Goal: Task Accomplishment & Management: Use online tool/utility

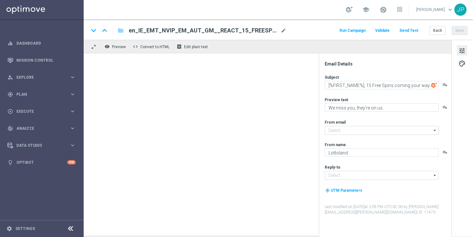
type input "[EMAIL_ADDRESS][DOMAIN_NAME]"
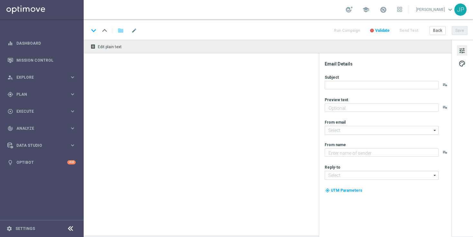
type textarea "We miss you, it's on us!"
type input "[EMAIL_ADDRESS][DOMAIN_NAME]"
type textarea "Lottoland"
type input "[EMAIL_ADDRESS][DOMAIN_NAME]"
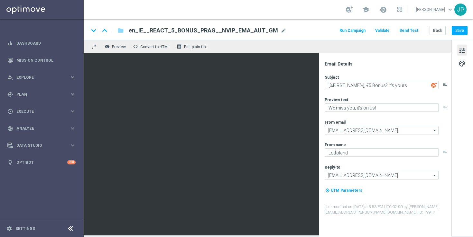
click at [417, 32] on button "Send Test" at bounding box center [408, 30] width 21 height 9
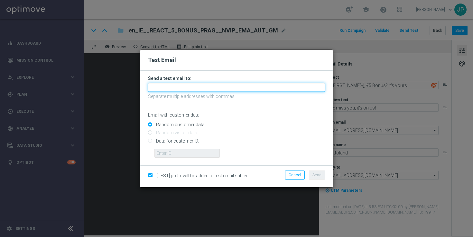
click at [229, 90] on input "text" at bounding box center [236, 87] width 177 height 9
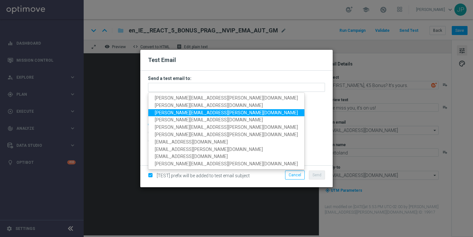
click at [166, 114] on span "[PERSON_NAME][EMAIL_ADDRESS][PERSON_NAME][DOMAIN_NAME]" at bounding box center [226, 112] width 143 height 5
type input "[PERSON_NAME][EMAIL_ADDRESS][PERSON_NAME][DOMAIN_NAME]"
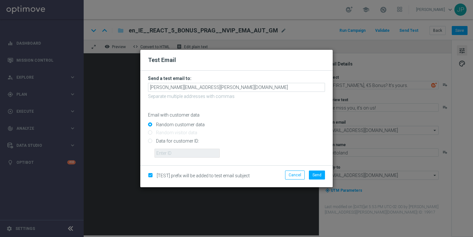
click at [193, 141] on input "Data for customer ID:" at bounding box center [236, 143] width 177 height 9
radio input "true"
click at [193, 154] on input "text" at bounding box center [186, 153] width 65 height 9
paste input "224012013"
type input "224012013"
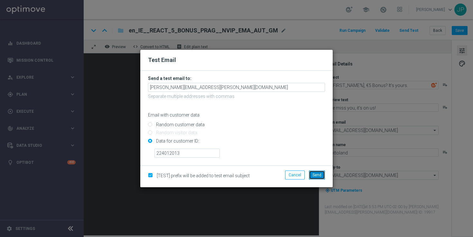
click at [321, 177] on button "Send" at bounding box center [317, 175] width 16 height 9
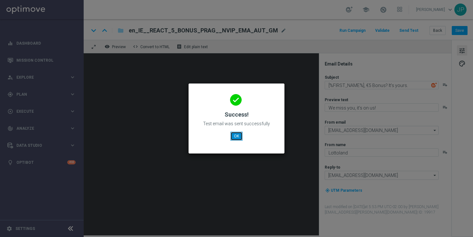
click at [237, 134] on button "OK" at bounding box center [236, 136] width 12 height 9
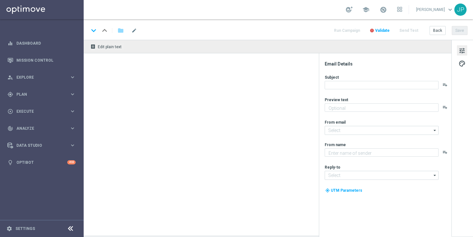
type textarea "We miss you, they're on us."
type input "[EMAIL_ADDRESS][DOMAIN_NAME]"
type textarea "Lottoland"
type input "[EMAIL_ADDRESS][DOMAIN_NAME]"
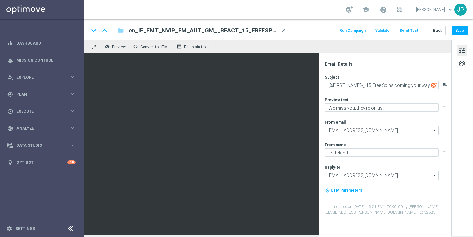
click at [409, 32] on button "Send Test" at bounding box center [408, 30] width 21 height 9
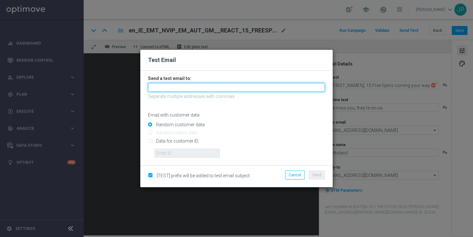
click at [242, 86] on input "text" at bounding box center [236, 87] width 177 height 9
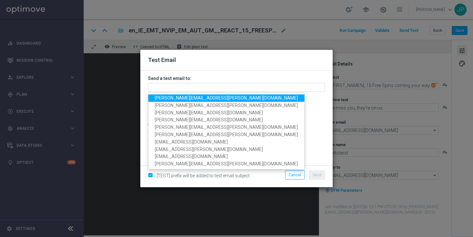
click at [164, 98] on span "[PERSON_NAME][EMAIL_ADDRESS][PERSON_NAME][DOMAIN_NAME]" at bounding box center [226, 98] width 143 height 5
type input "[PERSON_NAME][EMAIL_ADDRESS][PERSON_NAME][DOMAIN_NAME]"
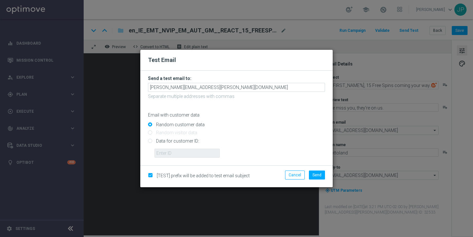
click at [162, 140] on input "Data for customer ID:" at bounding box center [236, 143] width 177 height 9
radio input "true"
click at [166, 151] on input "text" at bounding box center [186, 153] width 65 height 9
paste input "224012013"
type input "224012013"
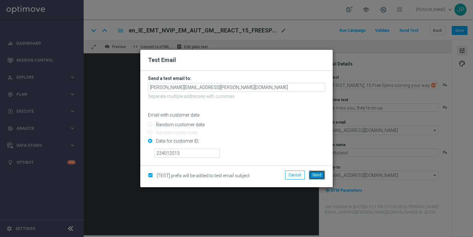
click at [316, 174] on span "Send" at bounding box center [316, 175] width 9 height 5
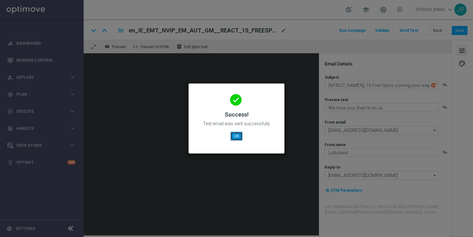
click at [242, 134] on button "OK" at bounding box center [236, 136] width 12 height 9
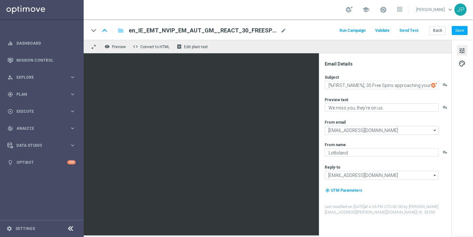
click at [407, 35] on div "keyboard_arrow_down keyboard_arrow_up folder en_IE_EMT_NVIP_EM_AUT_GM__REACT_30…" at bounding box center [278, 29] width 389 height 21
click at [408, 33] on button "Send Test" at bounding box center [408, 30] width 21 height 9
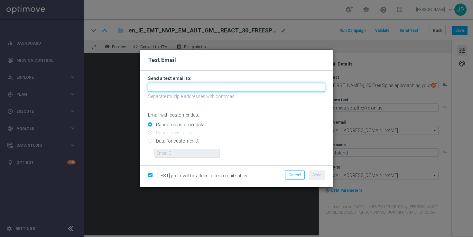
click at [257, 88] on input "text" at bounding box center [236, 87] width 177 height 9
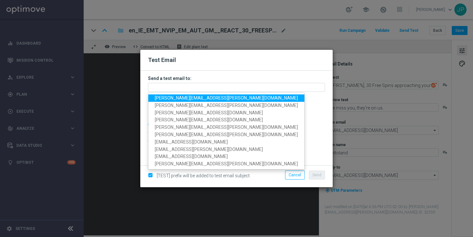
click at [173, 99] on span "james.parr@lottoland.com" at bounding box center [226, 98] width 143 height 5
type input "james.parr@lottoland.com"
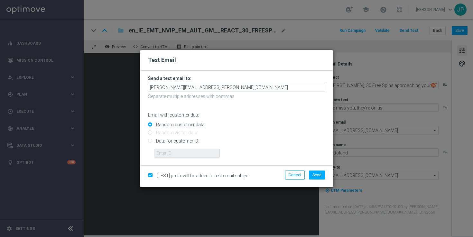
click at [182, 145] on input "Data for customer ID:" at bounding box center [236, 143] width 177 height 9
radio input "true"
click at [183, 151] on input "text" at bounding box center [186, 153] width 65 height 9
paste input "224012013"
type input "224012013"
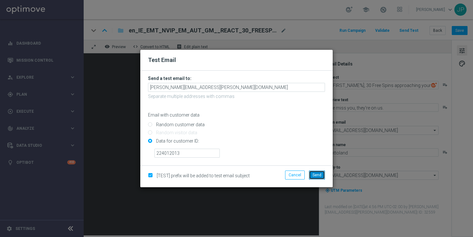
click at [318, 176] on span "Send" at bounding box center [316, 175] width 9 height 5
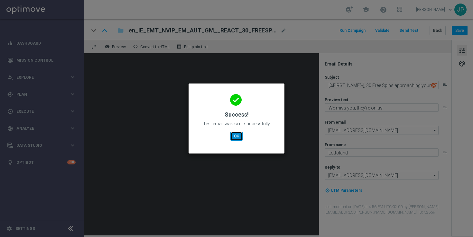
click at [240, 134] on button "OK" at bounding box center [236, 136] width 12 height 9
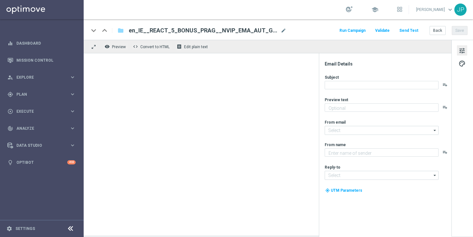
type textarea "Been a while. We miss you."
type input "[EMAIL_ADDRESS][DOMAIN_NAME]"
type textarea "Lottoland"
type input "[EMAIL_ADDRESS][DOMAIN_NAME]"
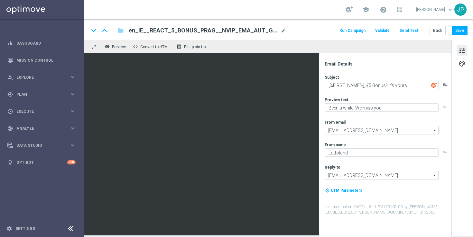
click at [414, 34] on button "Send Test" at bounding box center [408, 30] width 21 height 9
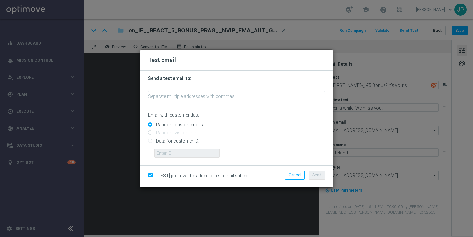
click at [240, 82] on form "Send a test email to: Separate multiple addresses with commas Email with custom…" at bounding box center [236, 117] width 177 height 82
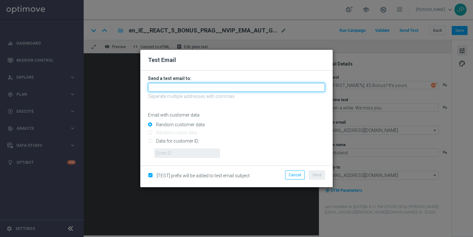
click at [238, 88] on input "text" at bounding box center [236, 87] width 177 height 9
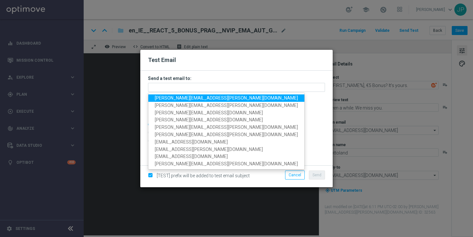
click at [166, 100] on span "james.parr@lottoland.com" at bounding box center [226, 98] width 143 height 5
type input "james.parr@lottoland.com"
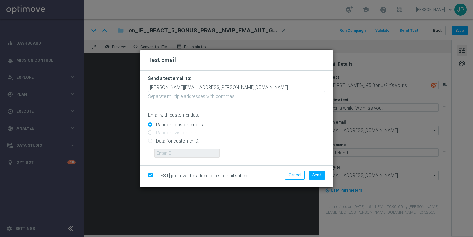
click at [186, 141] on input "Data for customer ID:" at bounding box center [236, 143] width 177 height 9
radio input "true"
click at [185, 151] on input "text" at bounding box center [186, 153] width 65 height 9
paste input "224012013"
type input "224012013"
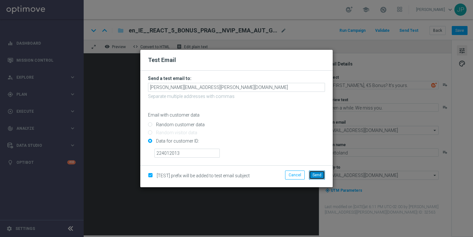
click at [319, 175] on span "Send" at bounding box center [316, 175] width 9 height 5
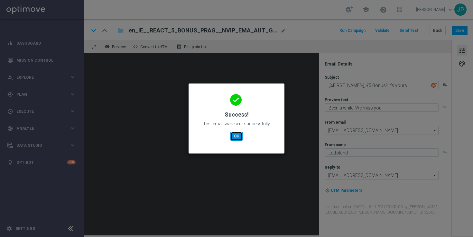
click at [237, 136] on button "OK" at bounding box center [236, 136] width 12 height 9
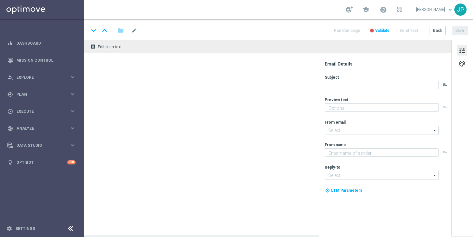
type textarea "Play LOTTOLAND’S FREEWHEELIN’ weekly for your chance to pocket huge prizes!"
type input "[EMAIL_ADDRESS][DOMAIN_NAME]"
type textarea "Lottoland"
type input "[EMAIL_ADDRESS][DOMAIN_NAME]"
